Goal: Use online tool/utility: Utilize a website feature to perform a specific function

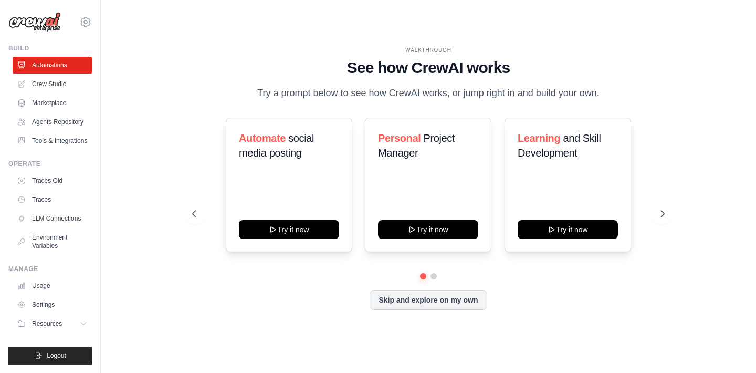
click at [380, 92] on p "Try a prompt below to see how CrewAI works, or jump right in and build your own." at bounding box center [428, 93] width 353 height 15
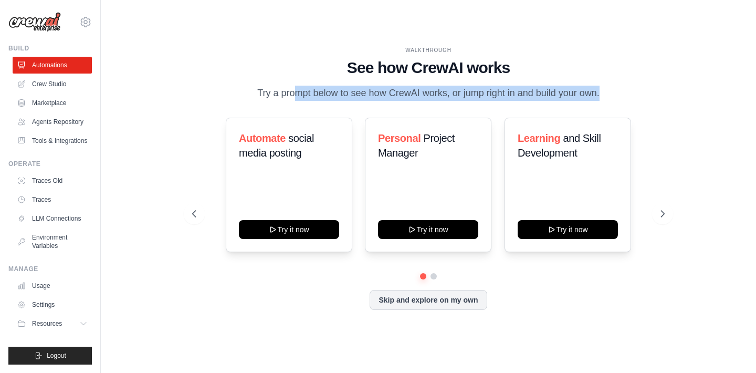
click at [380, 92] on p "Try a prompt below to see how CrewAI works, or jump right in and build your own." at bounding box center [428, 93] width 353 height 15
click at [386, 92] on p "Try a prompt below to see how CrewAI works, or jump right in and build your own." at bounding box center [428, 93] width 353 height 15
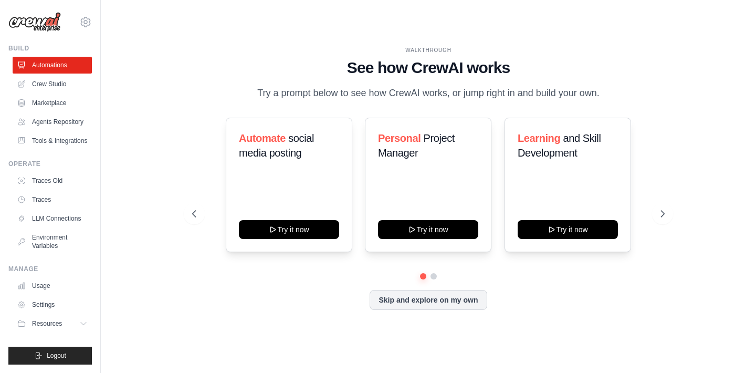
click at [423, 94] on p "Try a prompt below to see how CrewAI works, or jump right in and build your own." at bounding box center [428, 93] width 353 height 15
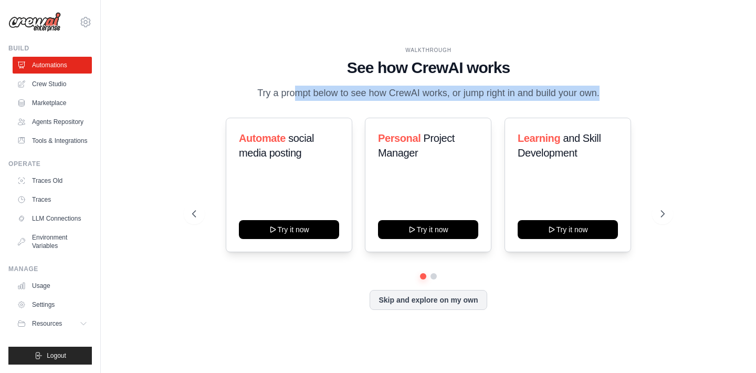
click at [423, 94] on p "Try a prompt below to see how CrewAI works, or jump right in and build your own." at bounding box center [428, 93] width 353 height 15
click at [437, 94] on p "Try a prompt below to see how CrewAI works, or jump right in and build your own." at bounding box center [428, 93] width 353 height 15
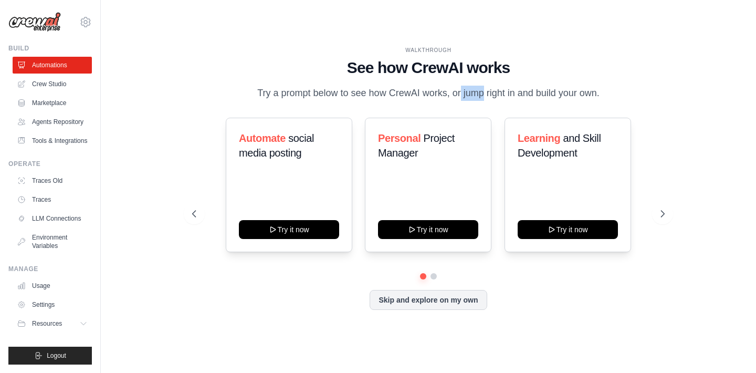
click at [437, 94] on p "Try a prompt below to see how CrewAI works, or jump right in and build your own." at bounding box center [428, 93] width 353 height 15
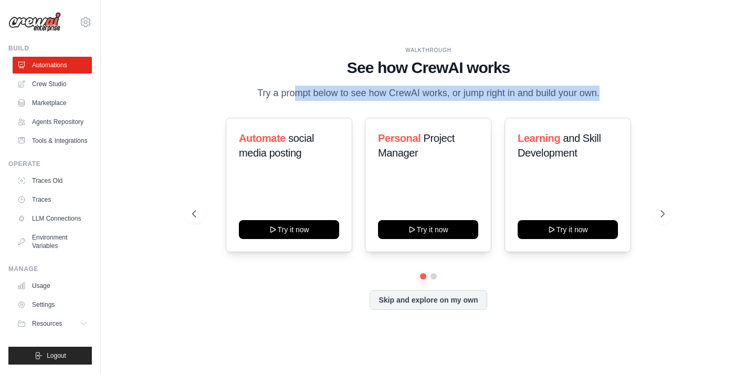
click at [437, 94] on p "Try a prompt below to see how CrewAI works, or jump right in and build your own." at bounding box center [428, 93] width 353 height 15
click at [448, 94] on p "Try a prompt below to see how CrewAI works, or jump right in and build your own." at bounding box center [428, 93] width 353 height 15
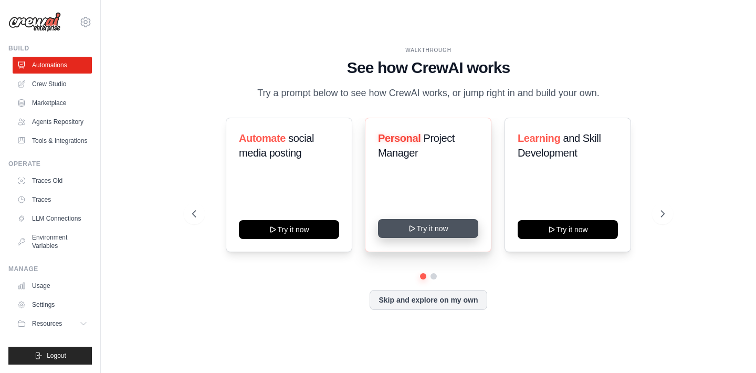
click at [439, 236] on button "Try it now" at bounding box center [428, 228] width 100 height 19
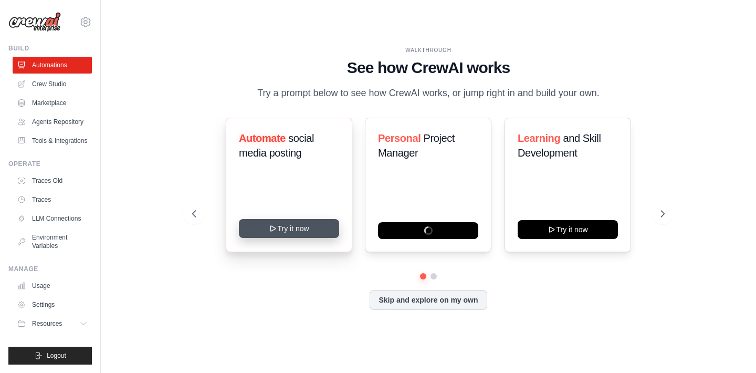
click at [292, 226] on button "Try it now" at bounding box center [289, 228] width 100 height 19
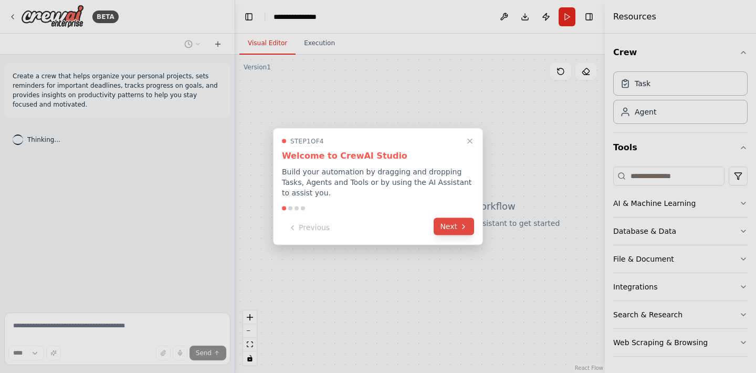
click at [457, 230] on button "Next" at bounding box center [454, 226] width 40 height 17
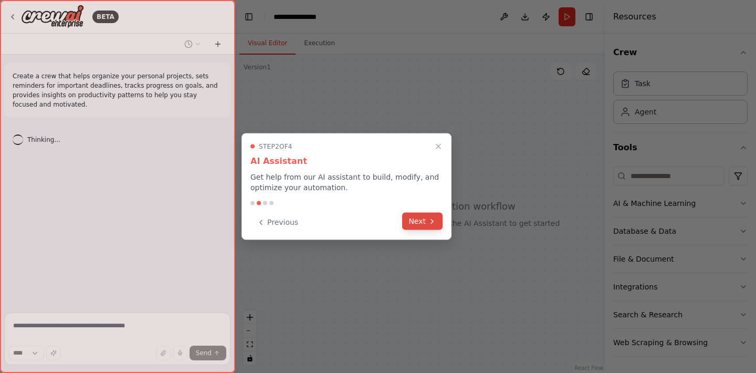
click at [429, 220] on icon at bounding box center [432, 221] width 8 height 8
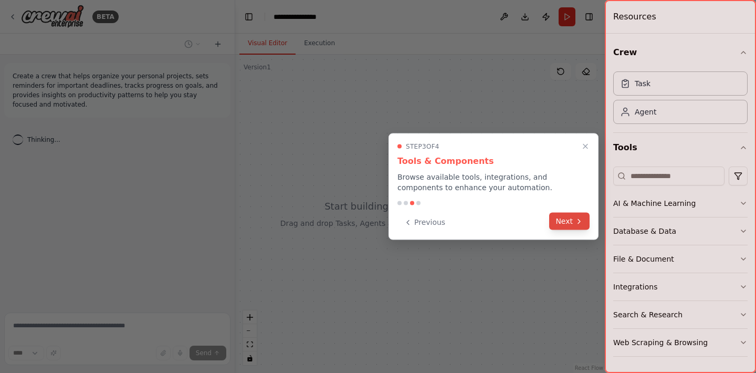
click at [571, 224] on button "Next" at bounding box center [569, 221] width 40 height 17
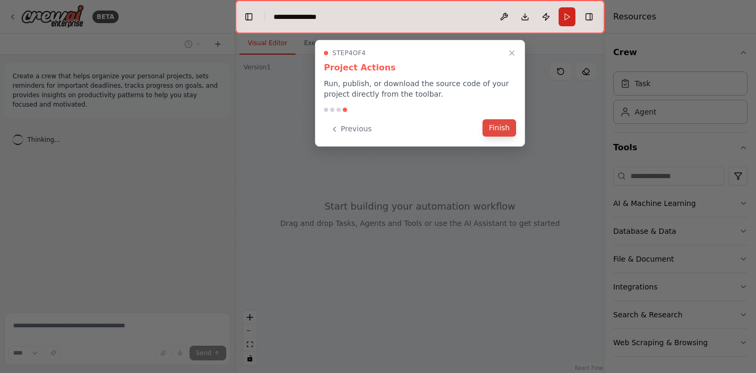
click at [501, 133] on button "Finish" at bounding box center [500, 127] width 34 height 17
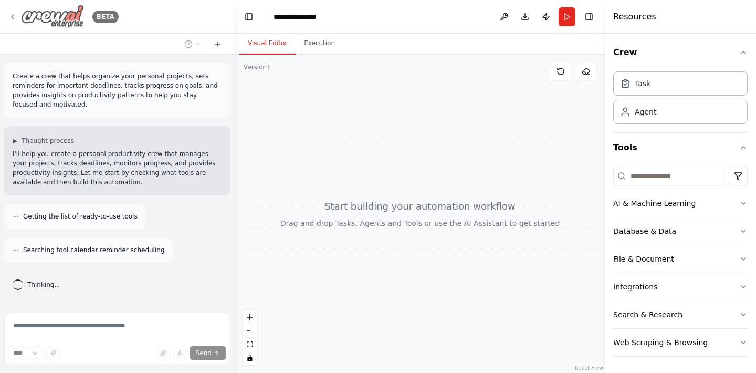
click at [12, 18] on icon at bounding box center [12, 17] width 8 height 8
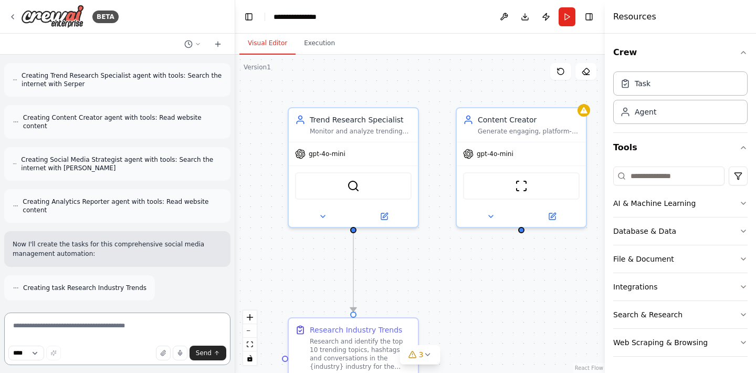
scroll to position [360, 0]
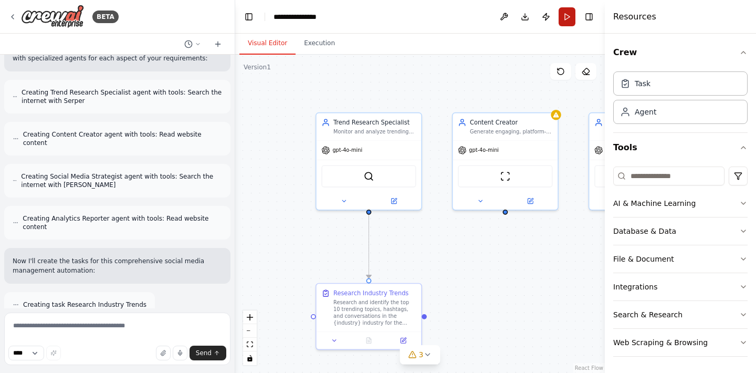
click at [565, 17] on button "Run" at bounding box center [567, 16] width 17 height 19
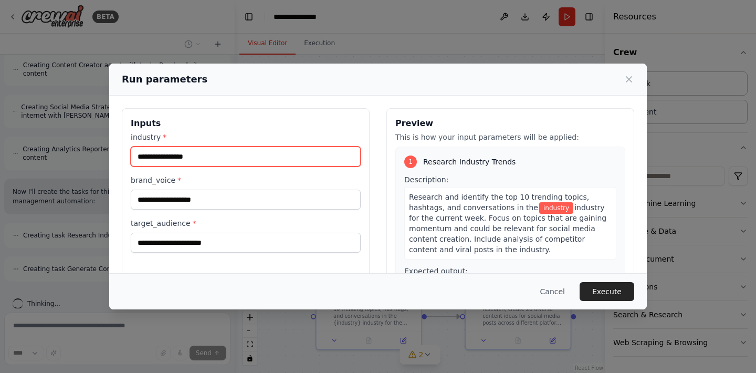
click at [275, 151] on input "industry *" at bounding box center [246, 156] width 230 height 20
type input "***"
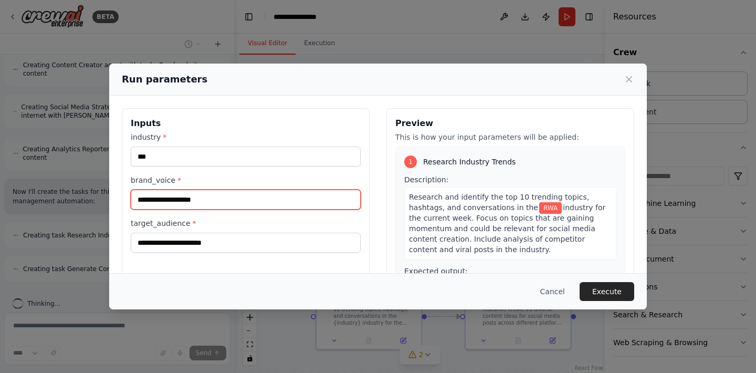
click at [253, 201] on input "brand_voice *" at bounding box center [246, 200] width 230 height 20
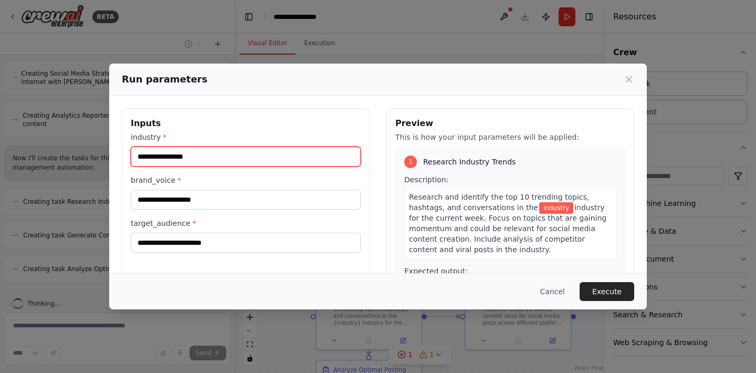
click at [250, 160] on input "industry *" at bounding box center [246, 156] width 230 height 20
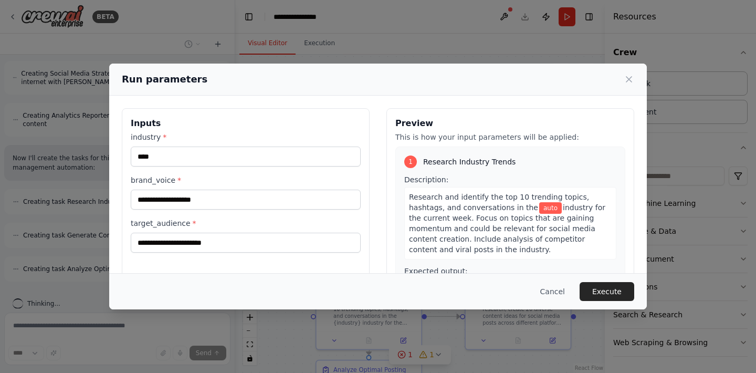
click at [244, 187] on div "brand_voice *" at bounding box center [246, 192] width 230 height 35
click at [238, 191] on input "brand_voice *" at bounding box center [246, 200] width 230 height 20
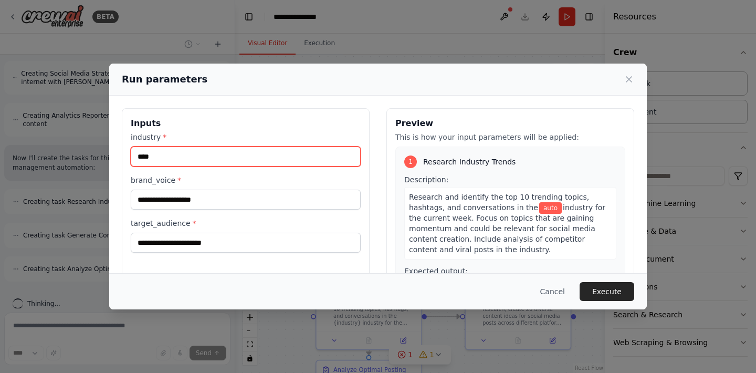
click at [230, 159] on input "****" at bounding box center [246, 156] width 230 height 20
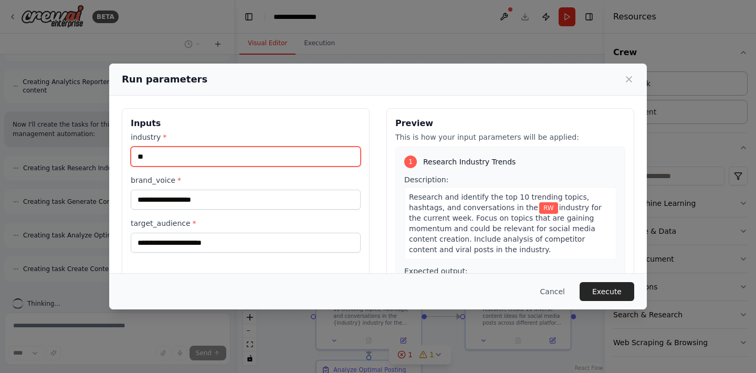
type input "***"
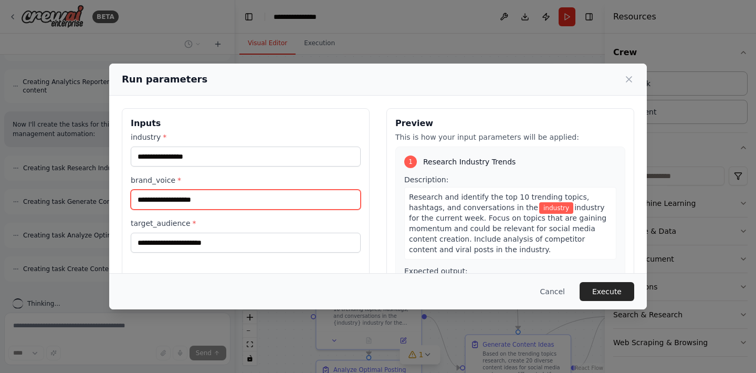
click at [207, 202] on input "brand_voice *" at bounding box center [246, 200] width 230 height 20
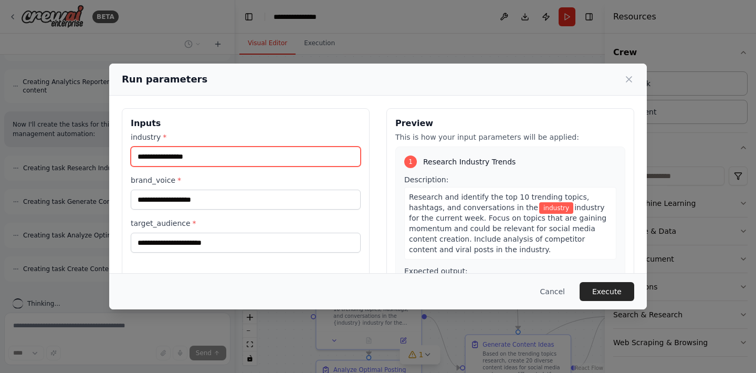
click at [222, 162] on input "industry *" at bounding box center [246, 156] width 230 height 20
type input "****"
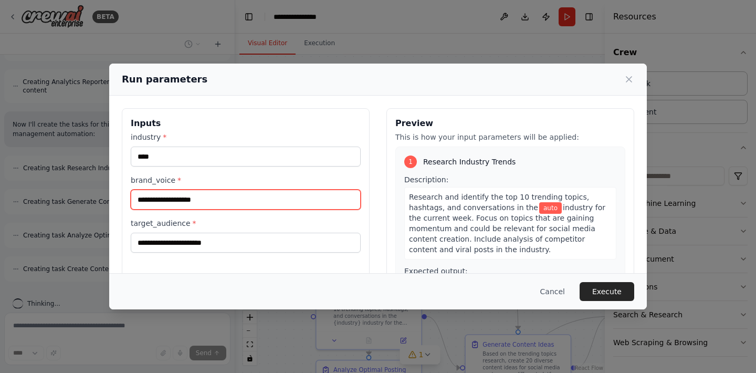
click at [210, 202] on input "brand_voice *" at bounding box center [246, 200] width 230 height 20
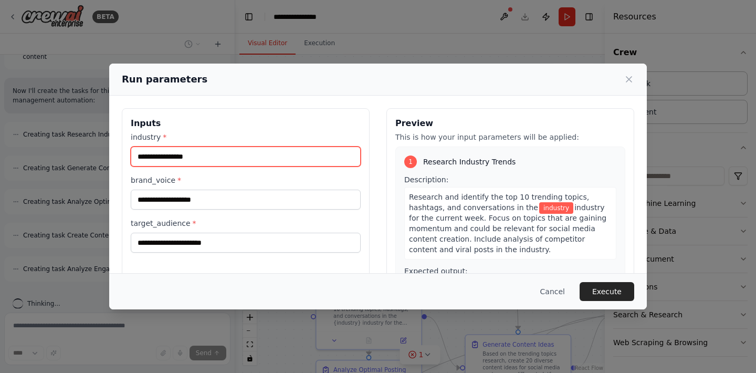
click at [223, 160] on input "industry *" at bounding box center [246, 156] width 230 height 20
type input "****"
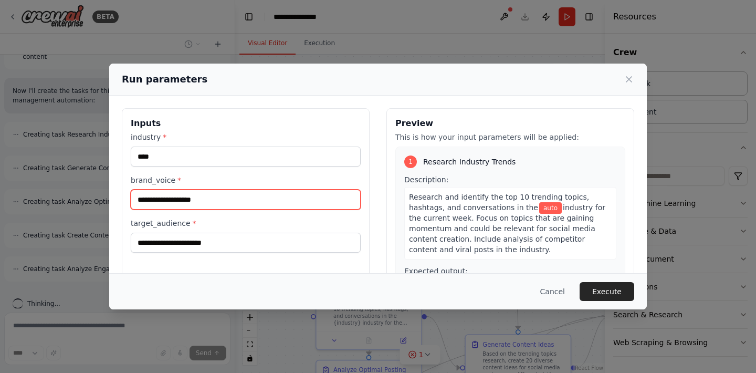
click at [219, 199] on input "brand_voice *" at bounding box center [246, 200] width 230 height 20
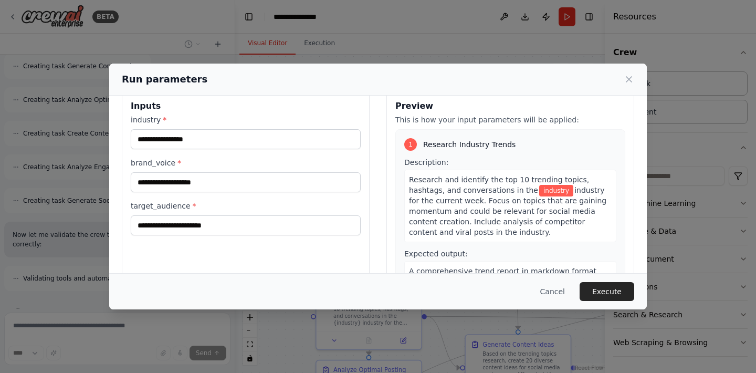
scroll to position [14, 0]
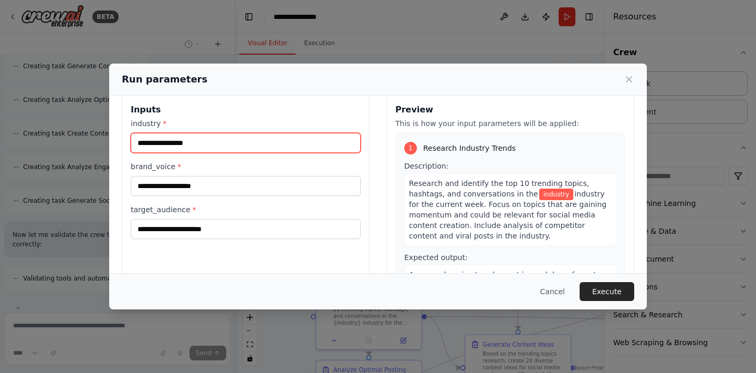
click at [224, 142] on input "industry *" at bounding box center [246, 143] width 230 height 20
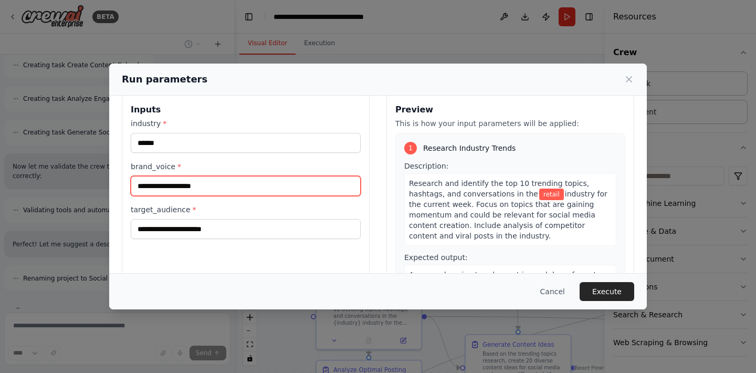
click at [215, 185] on input "brand_voice *" at bounding box center [246, 186] width 230 height 20
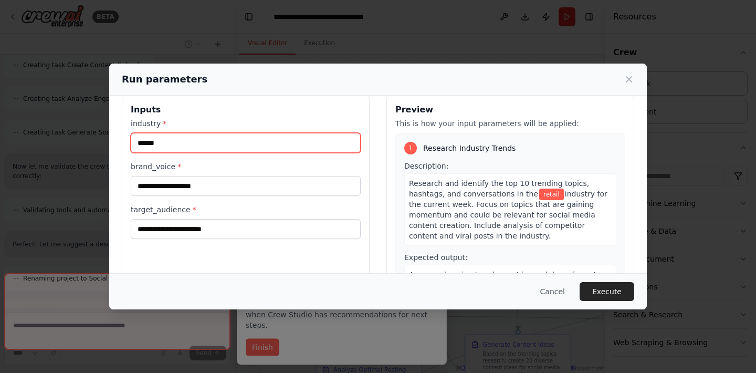
click at [224, 141] on input "******" at bounding box center [246, 143] width 230 height 20
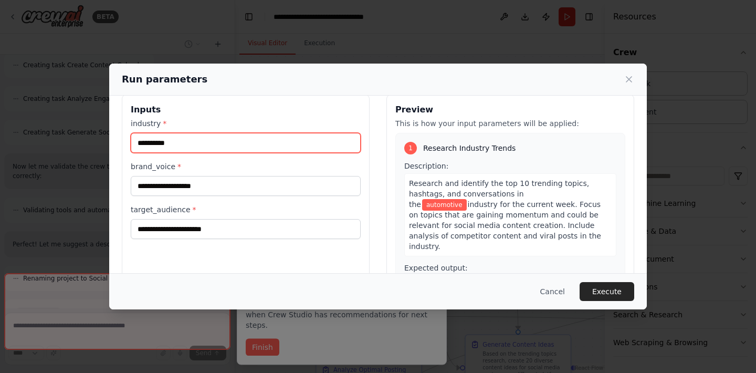
type input "**********"
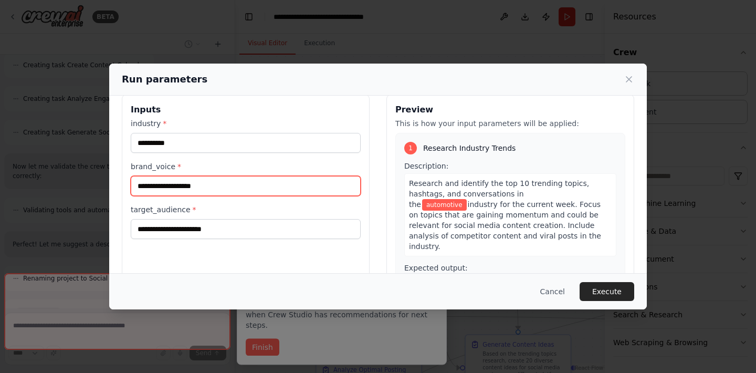
click at [211, 180] on input "brand_voice *" at bounding box center [246, 186] width 230 height 20
click at [208, 186] on input "brand_voice *" at bounding box center [246, 186] width 230 height 20
type input "*"
type input "***"
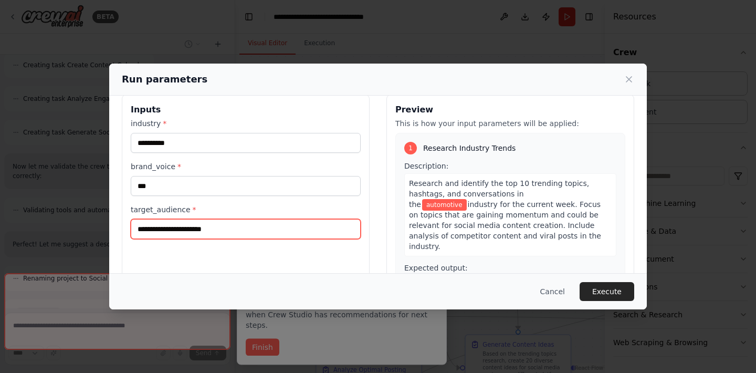
click at [212, 226] on input "target_audience *" at bounding box center [246, 229] width 230 height 20
type input "*********"
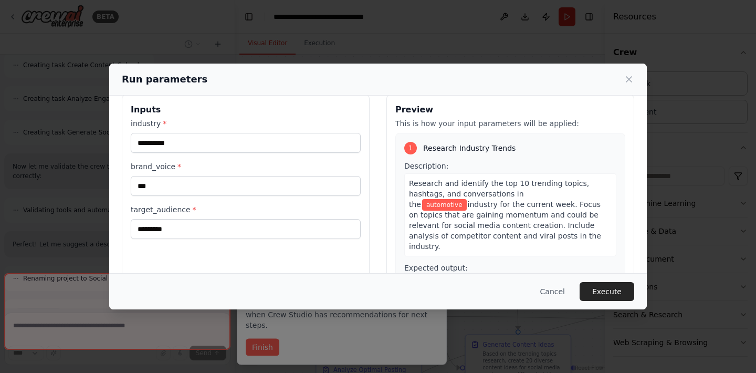
click at [257, 264] on div "**********" at bounding box center [246, 219] width 248 height 249
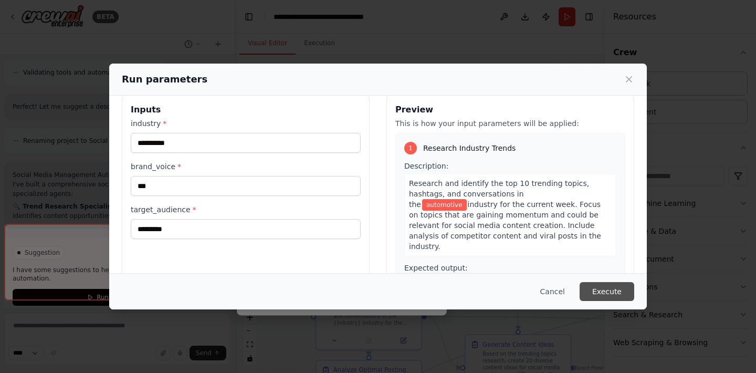
click at [605, 291] on button "Execute" at bounding box center [607, 291] width 55 height 19
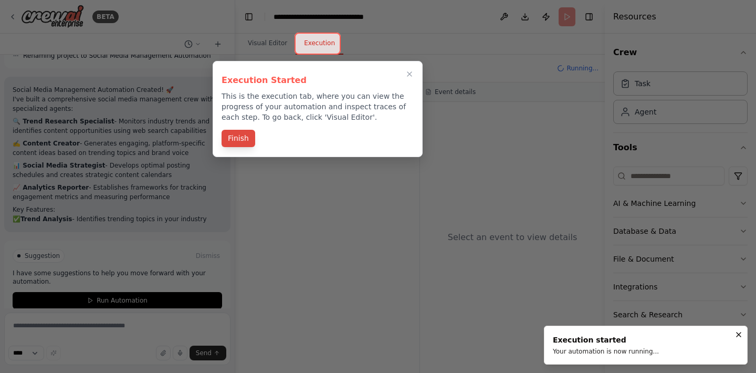
click at [246, 140] on button "Finish" at bounding box center [239, 138] width 34 height 17
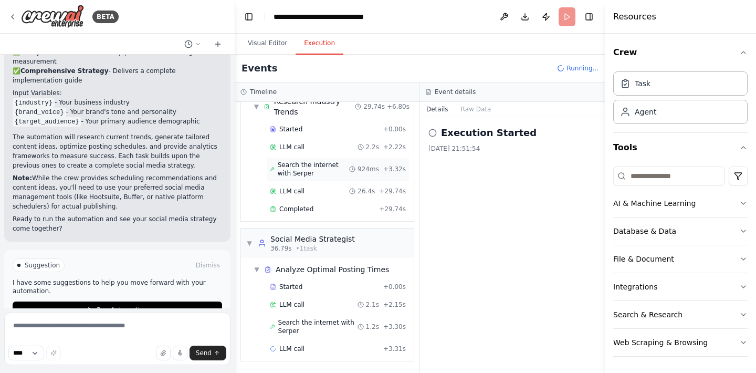
scroll to position [0, 0]
click at [153, 301] on button "Run Automation" at bounding box center [117, 309] width 209 height 17
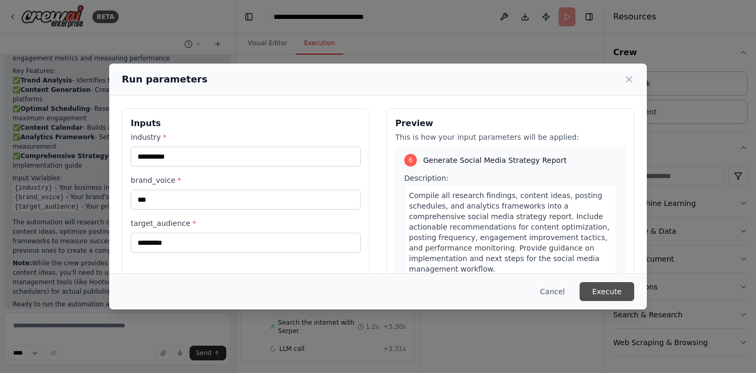
scroll to position [1193, 0]
click at [607, 292] on button "Execute" at bounding box center [607, 291] width 55 height 19
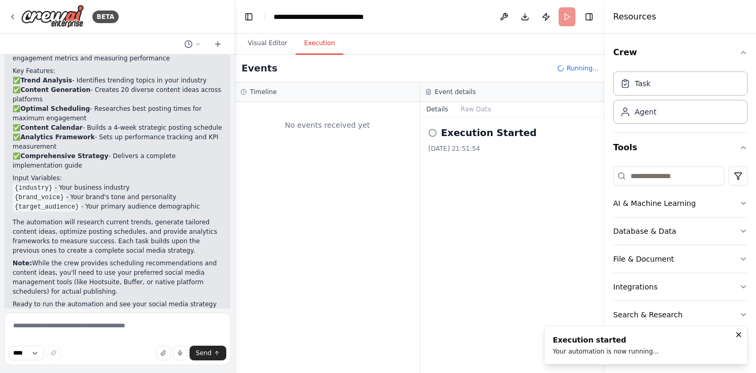
scroll to position [0, 0]
click at [434, 137] on div "Execution Started" at bounding box center [512, 132] width 168 height 15
click at [433, 134] on icon at bounding box center [432, 133] width 8 height 8
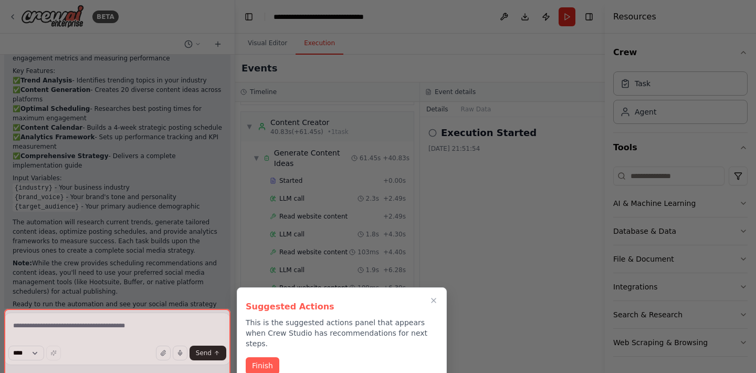
scroll to position [1147, 0]
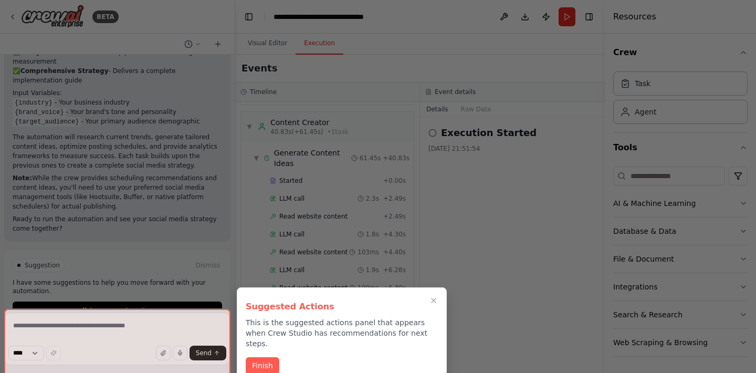
click at [269, 354] on div at bounding box center [378, 186] width 756 height 373
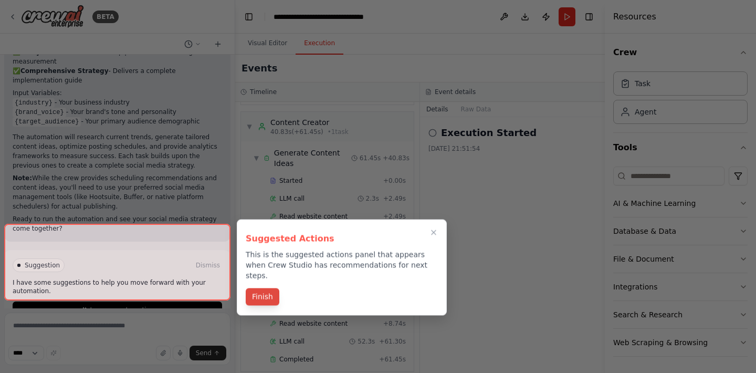
click at [268, 292] on button "Finish" at bounding box center [263, 296] width 34 height 17
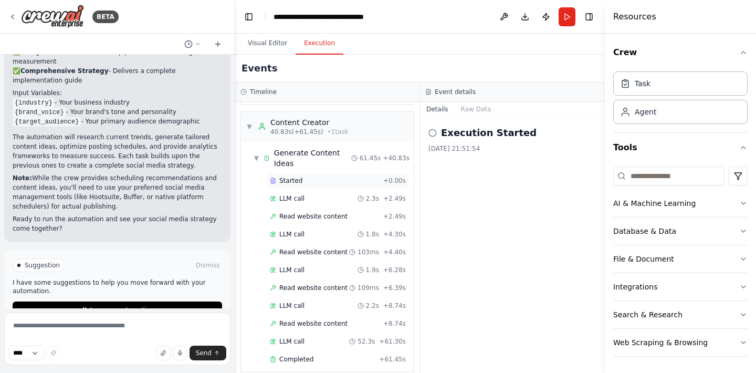
scroll to position [0, 0]
click at [99, 278] on p "I have some suggestions to help you move forward with your automation." at bounding box center [117, 286] width 209 height 17
click at [107, 278] on p "I have some suggestions to help you move forward with your automation." at bounding box center [117, 286] width 209 height 17
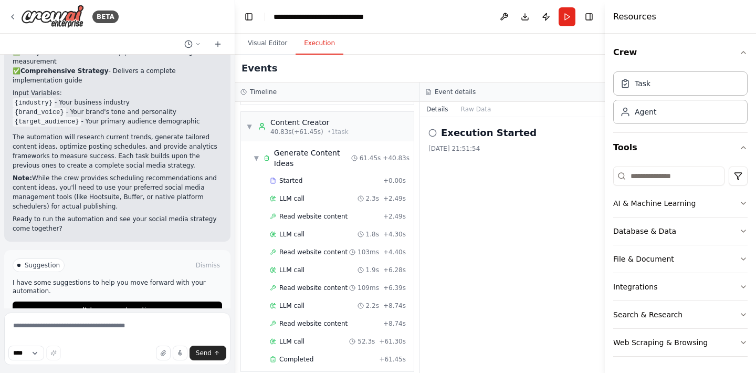
click at [434, 131] on icon at bounding box center [432, 133] width 8 height 8
click at [274, 46] on button "Visual Editor" at bounding box center [267, 44] width 56 height 22
click at [321, 42] on button "Execution" at bounding box center [320, 44] width 48 height 22
click at [503, 17] on button at bounding box center [504, 16] width 17 height 19
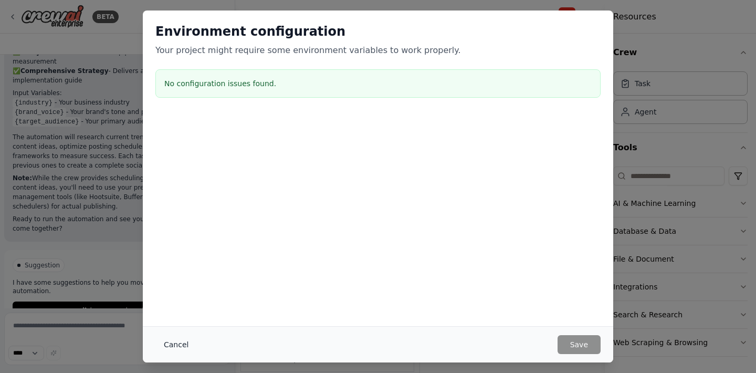
click at [175, 347] on button "Cancel" at bounding box center [175, 344] width 41 height 19
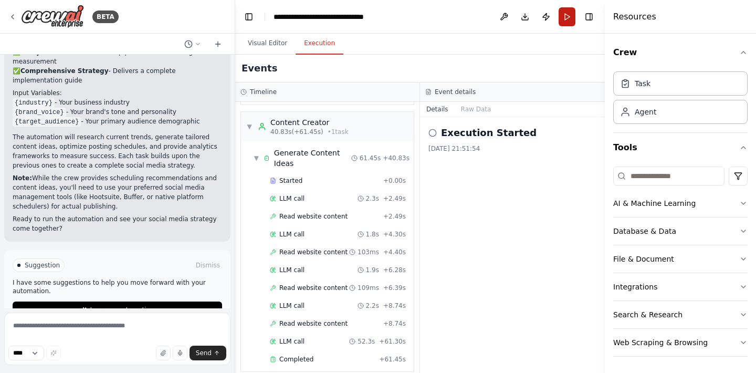
click at [568, 20] on button "Run" at bounding box center [567, 16] width 17 height 19
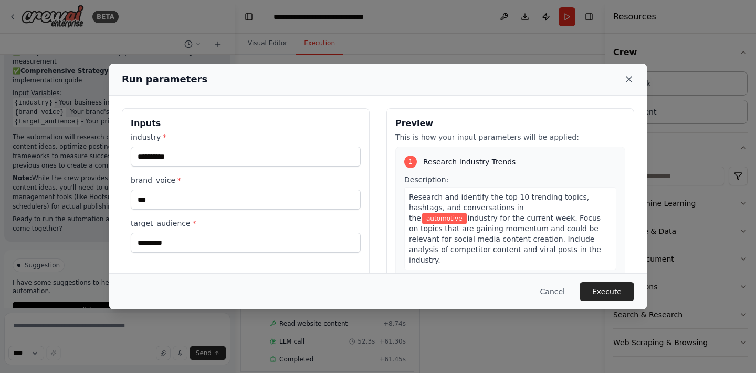
click at [630, 80] on icon at bounding box center [628, 79] width 5 height 5
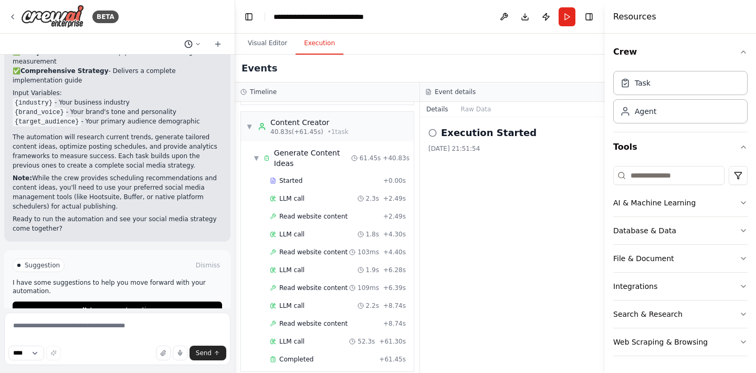
click at [193, 45] on button at bounding box center [192, 44] width 25 height 13
click at [193, 45] on div at bounding box center [117, 186] width 235 height 373
